Goal: Check status: Check status

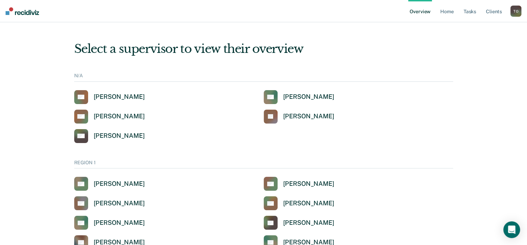
click at [514, 13] on div "T O" at bounding box center [516, 11] width 11 height 11
click at [467, 27] on link "Profile" at bounding box center [488, 28] width 56 height 6
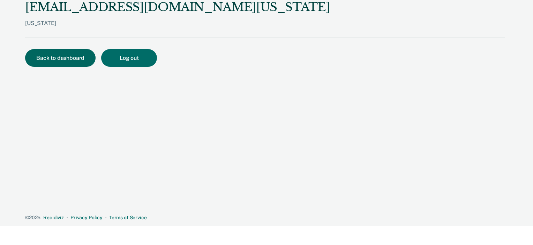
click at [56, 59] on button "Back to dashboard" at bounding box center [60, 58] width 70 height 18
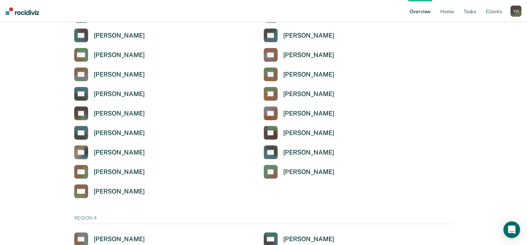
scroll to position [1673, 0]
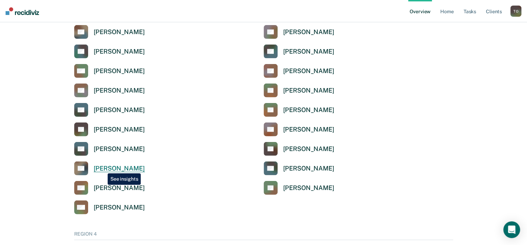
click at [102, 168] on div "[PERSON_NAME]" at bounding box center [119, 169] width 51 height 8
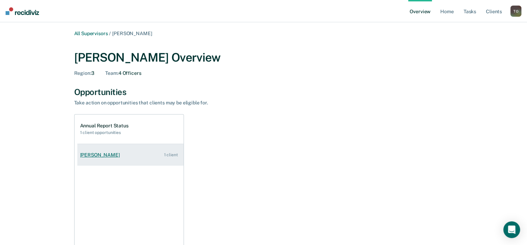
click at [107, 155] on div "[PERSON_NAME]" at bounding box center [101, 155] width 43 height 6
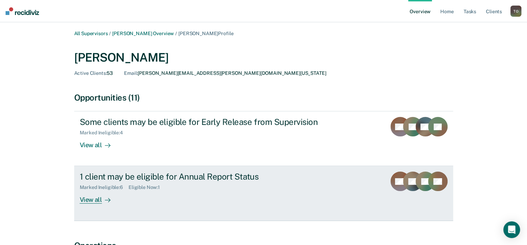
click at [95, 198] on div "View all" at bounding box center [99, 198] width 39 height 14
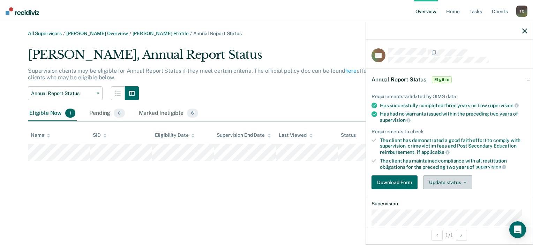
click at [466, 182] on button "Update status" at bounding box center [447, 183] width 49 height 14
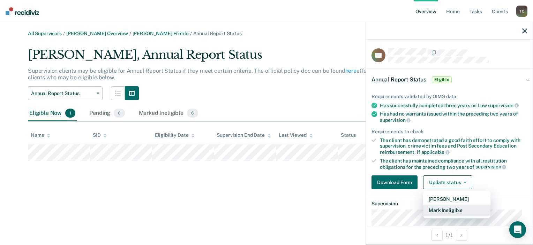
click at [453, 211] on button "Mark Ineligible" at bounding box center [456, 210] width 67 height 11
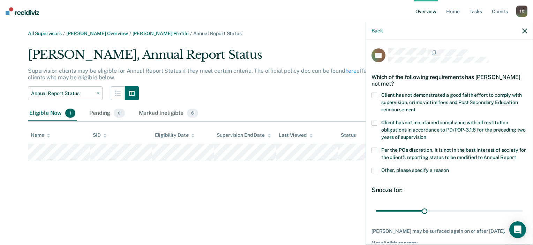
click at [373, 150] on span at bounding box center [374, 151] width 6 height 6
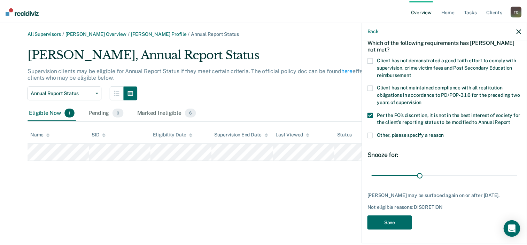
scroll to position [47, 0]
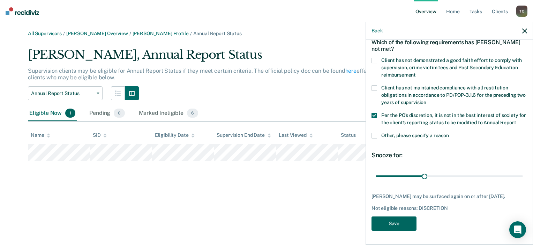
click at [394, 222] on button "Save" at bounding box center [393, 224] width 45 height 14
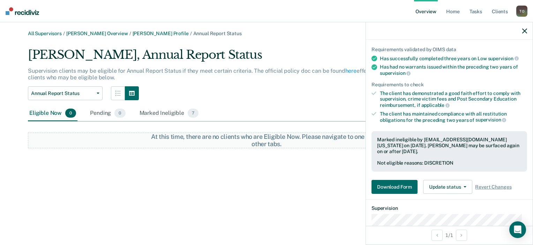
click at [523, 30] on icon "button" at bounding box center [524, 31] width 5 height 5
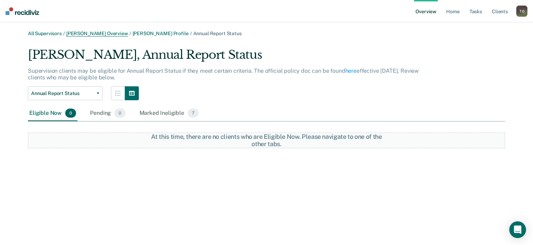
click at [98, 32] on link "[PERSON_NAME] Overview" at bounding box center [97, 34] width 62 height 6
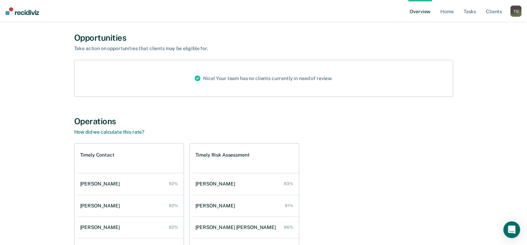
scroll to position [129, 0]
